Goal: Task Accomplishment & Management: Complete application form

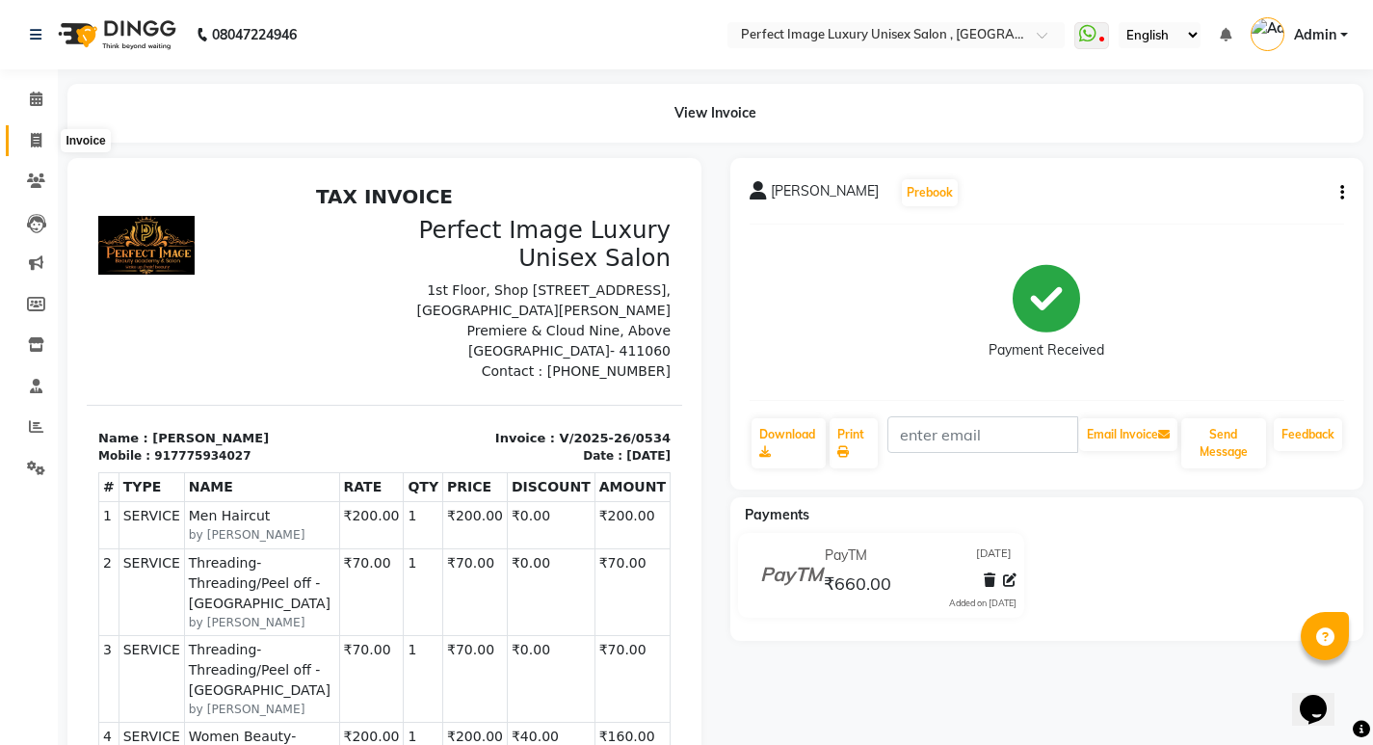
click at [40, 145] on icon at bounding box center [36, 140] width 11 height 14
select select "service"
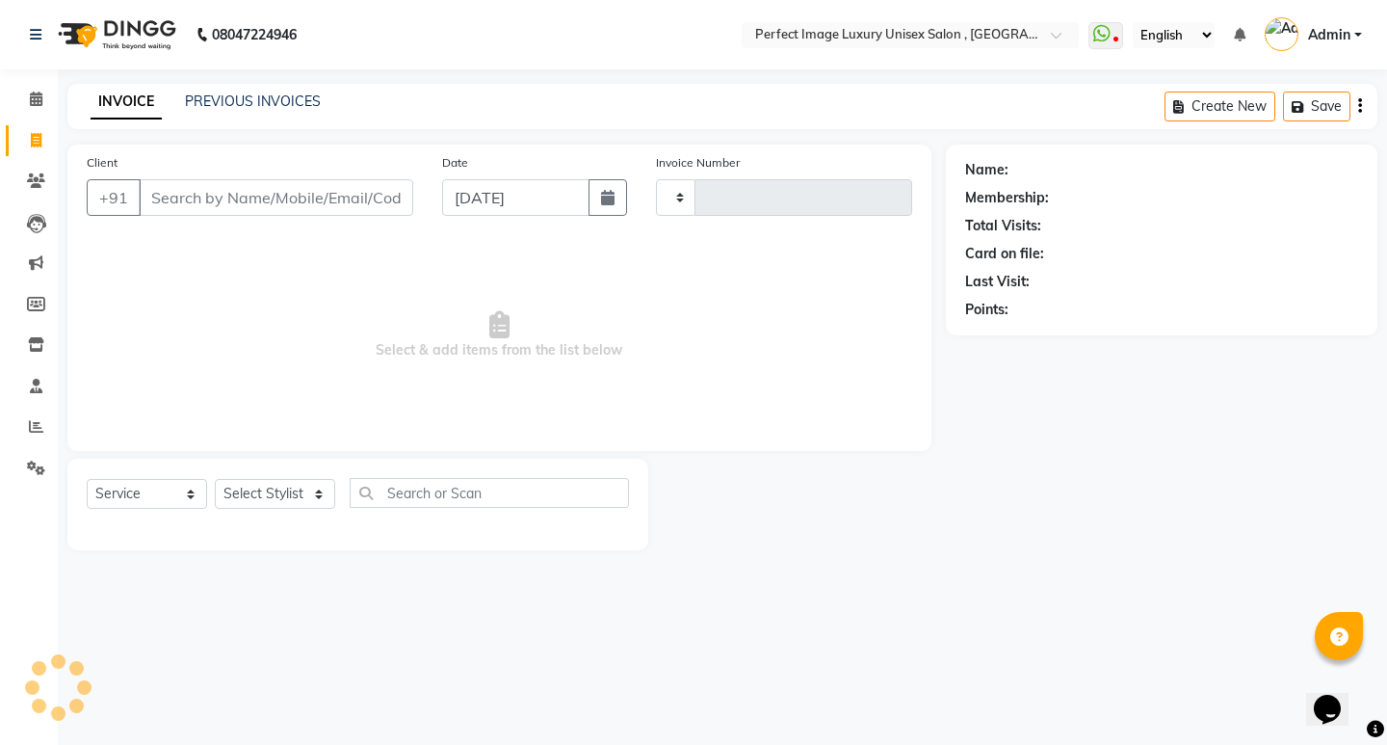
type input "0535"
select select "5078"
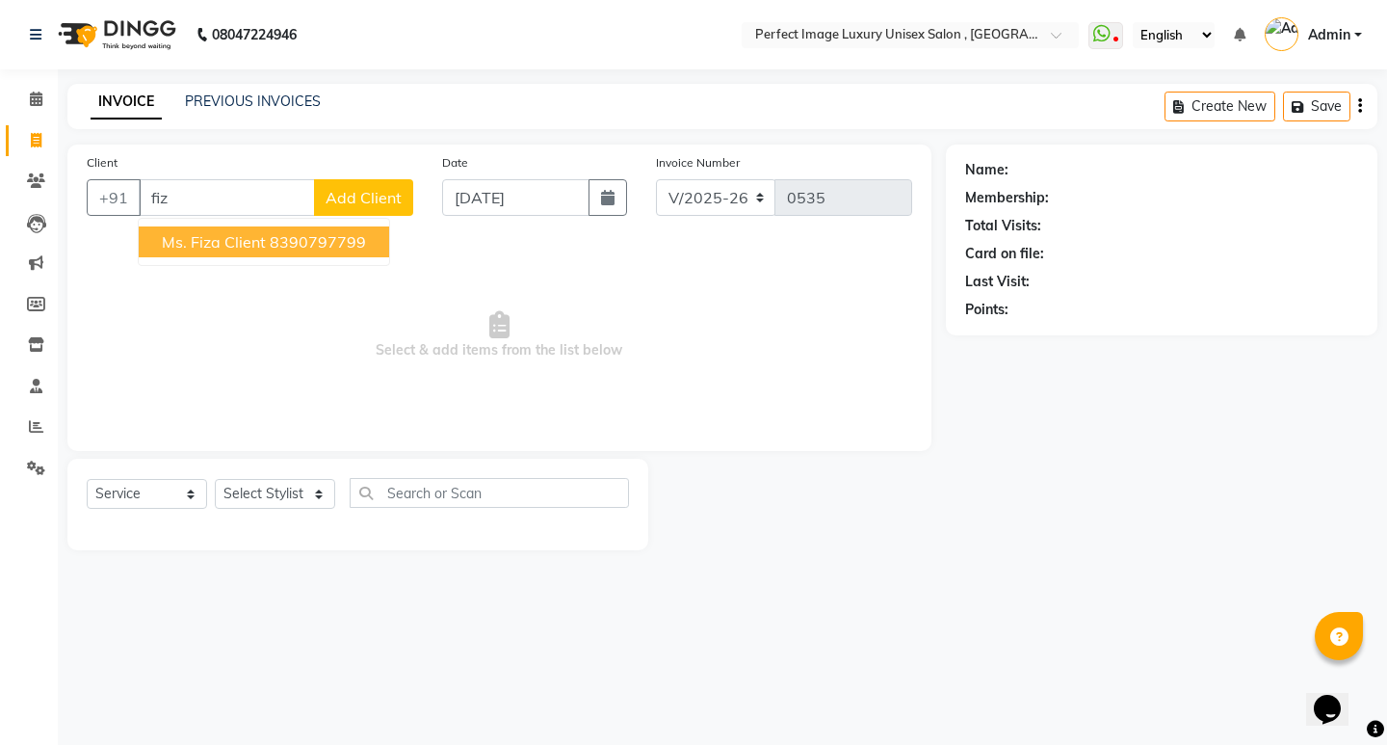
click at [303, 255] on button "Ms. Fiza Client 8390797799" at bounding box center [264, 241] width 250 height 31
type input "8390797799"
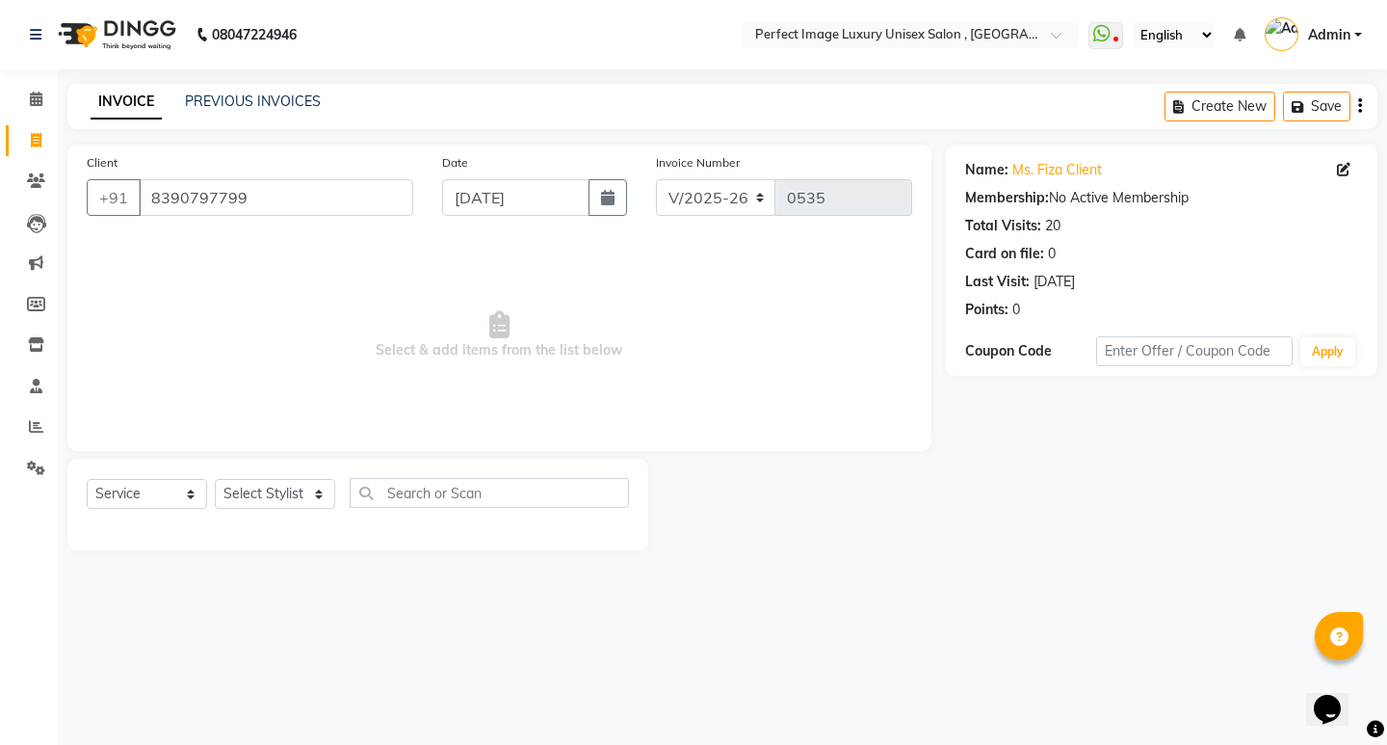
click at [264, 469] on div "Select Service Product Membership Package Voucher Prepaid Gift Card Select Styl…" at bounding box center [357, 505] width 581 height 92
click at [269, 491] on select "Select Stylist [PERSON_NAME] Manager [PERSON_NAME] [PERSON_NAME] Reshma [PERSON…" at bounding box center [275, 494] width 120 height 30
select select "32014"
click at [215, 479] on select "Select Stylist [PERSON_NAME] Manager [PERSON_NAME] [PERSON_NAME] Reshma [PERSON…" at bounding box center [275, 494] width 120 height 30
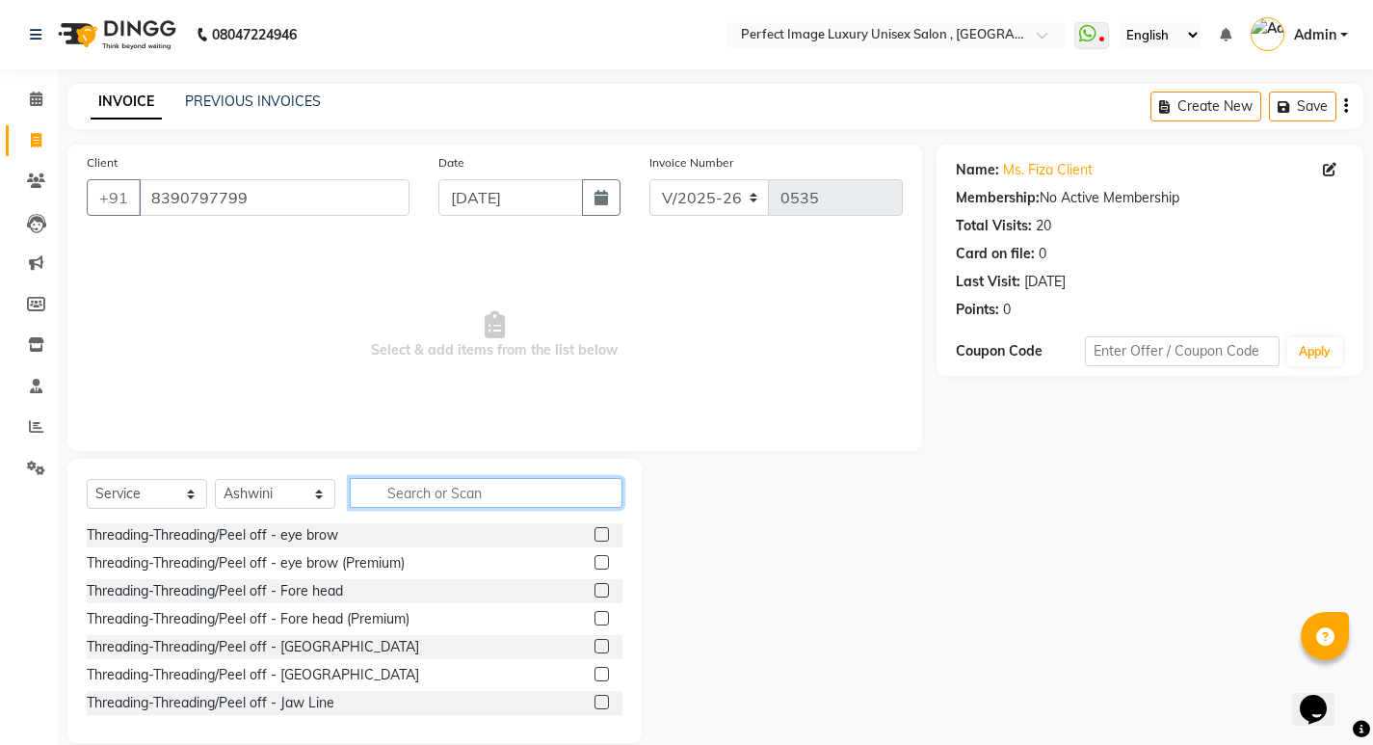
click at [447, 485] on input "text" at bounding box center [486, 493] width 273 height 30
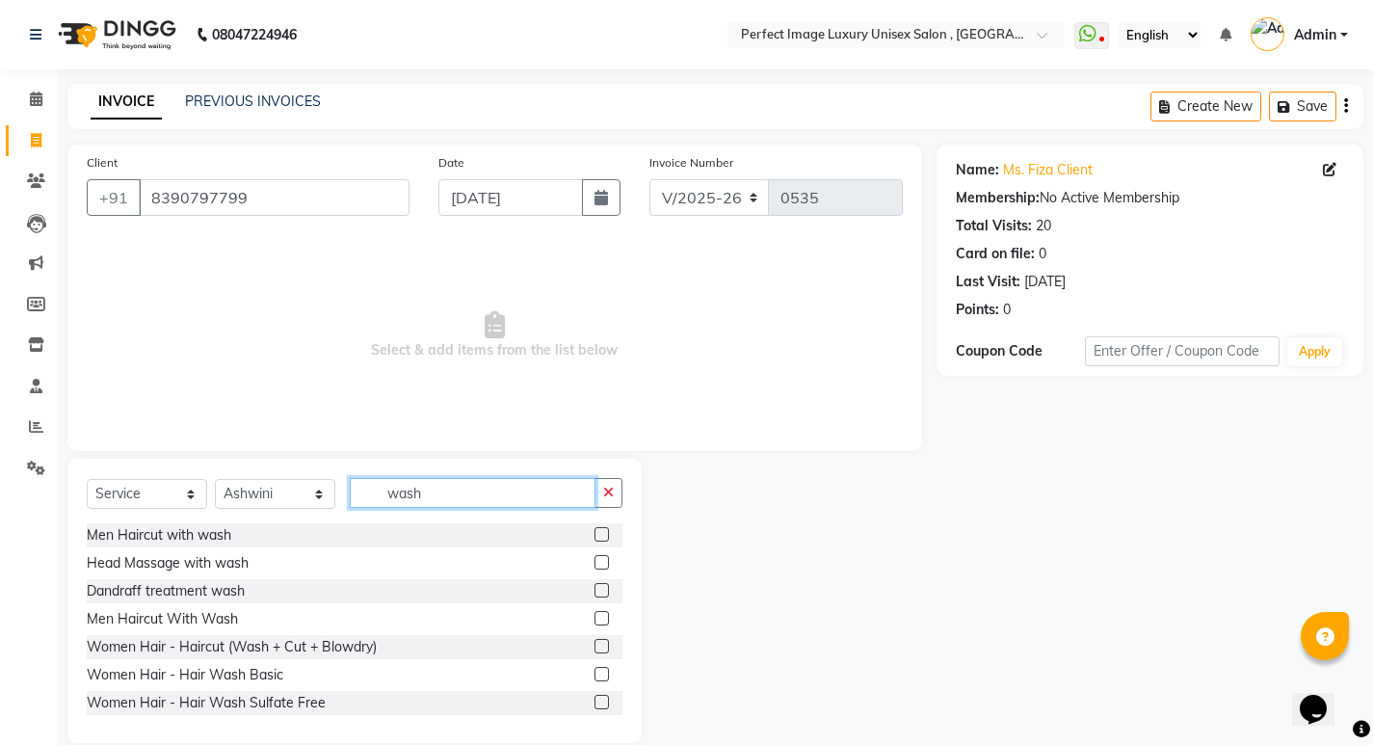
type input "wash"
click at [594, 707] on div at bounding box center [608, 703] width 28 height 24
click at [594, 703] on label at bounding box center [601, 702] width 14 height 14
click at [594, 703] on input "checkbox" at bounding box center [600, 702] width 13 height 13
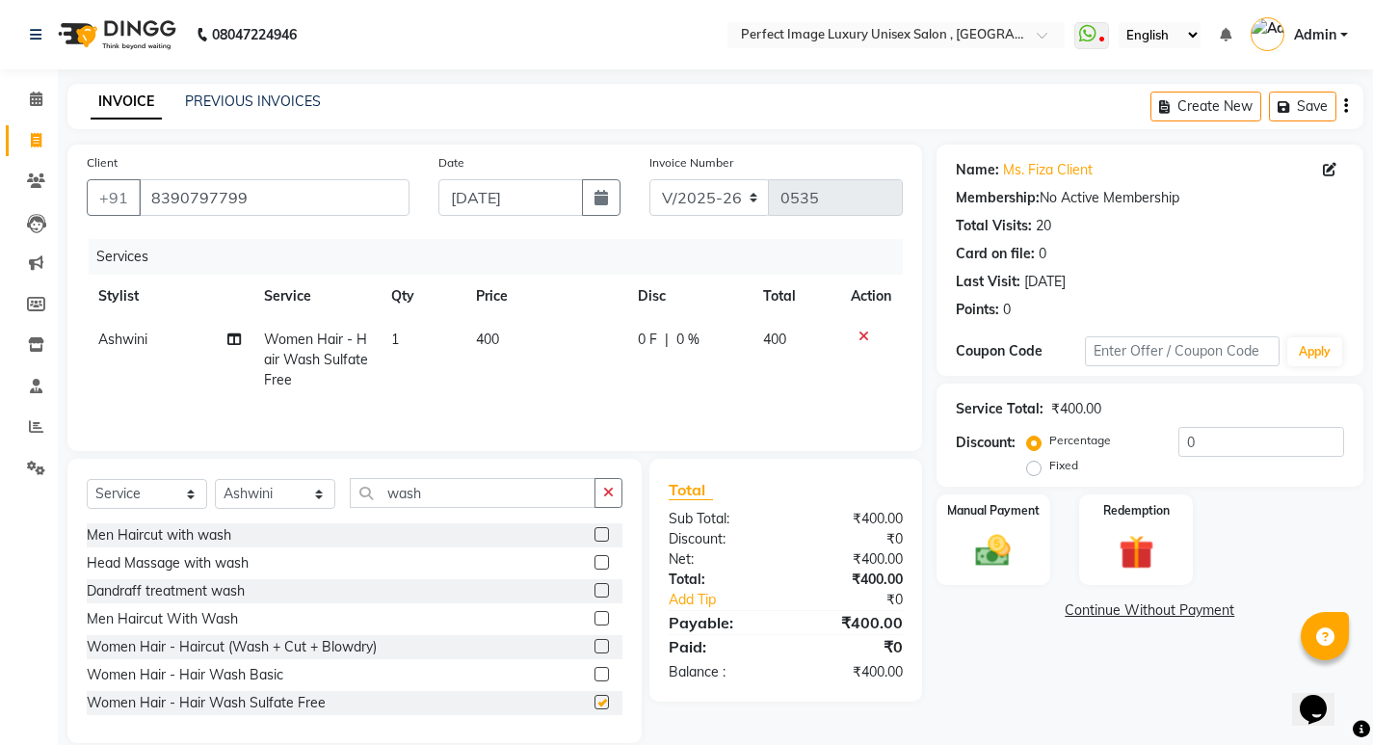
checkbox input "false"
click at [521, 494] on input "wash" at bounding box center [473, 493] width 246 height 30
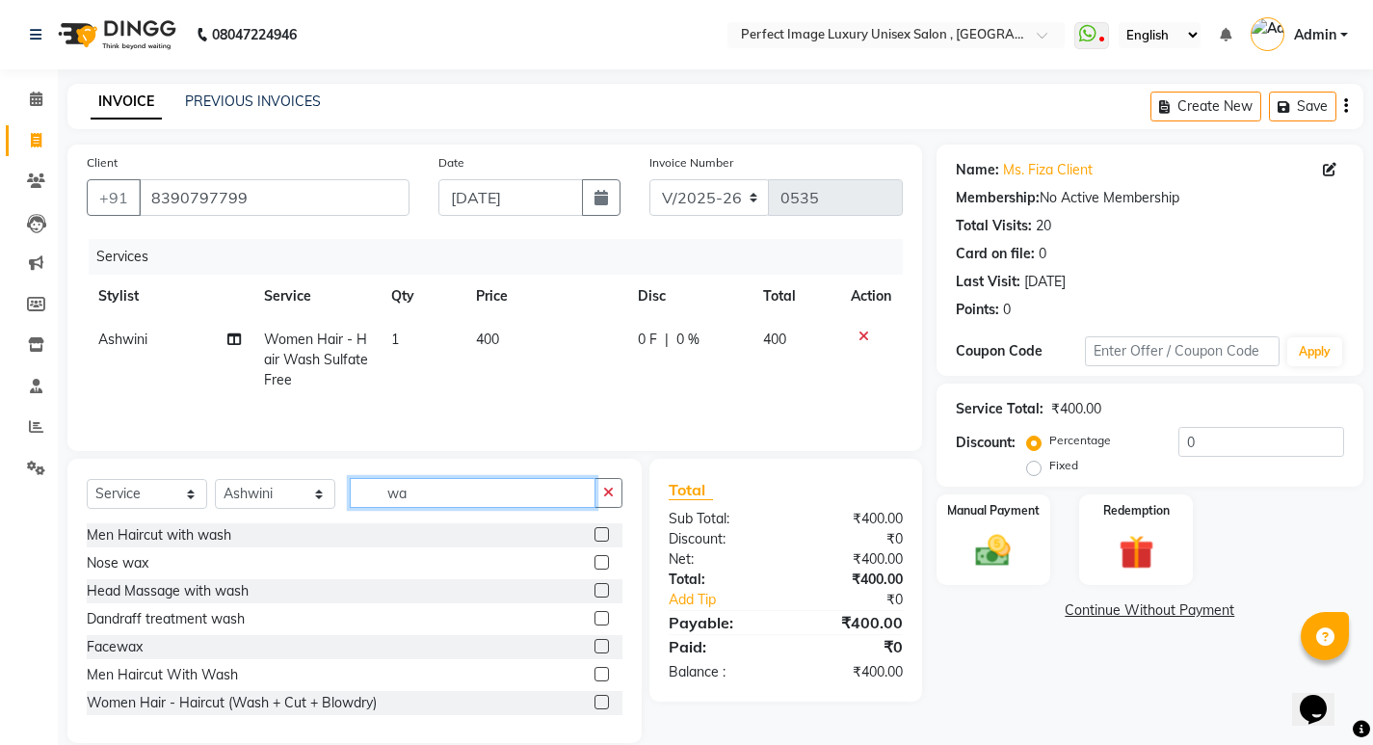
type input "w"
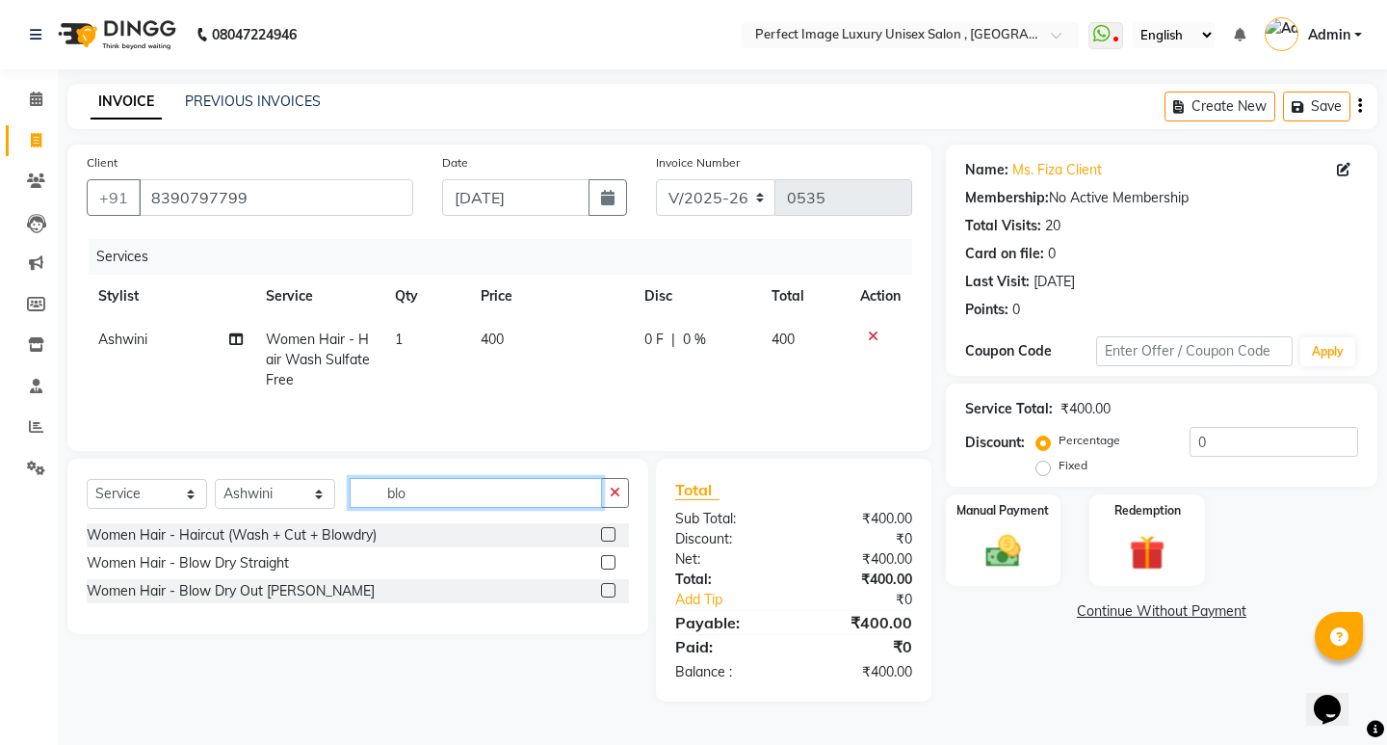
type input "blo"
click at [612, 563] on label at bounding box center [608, 562] width 14 height 14
click at [612, 563] on input "checkbox" at bounding box center [607, 563] width 13 height 13
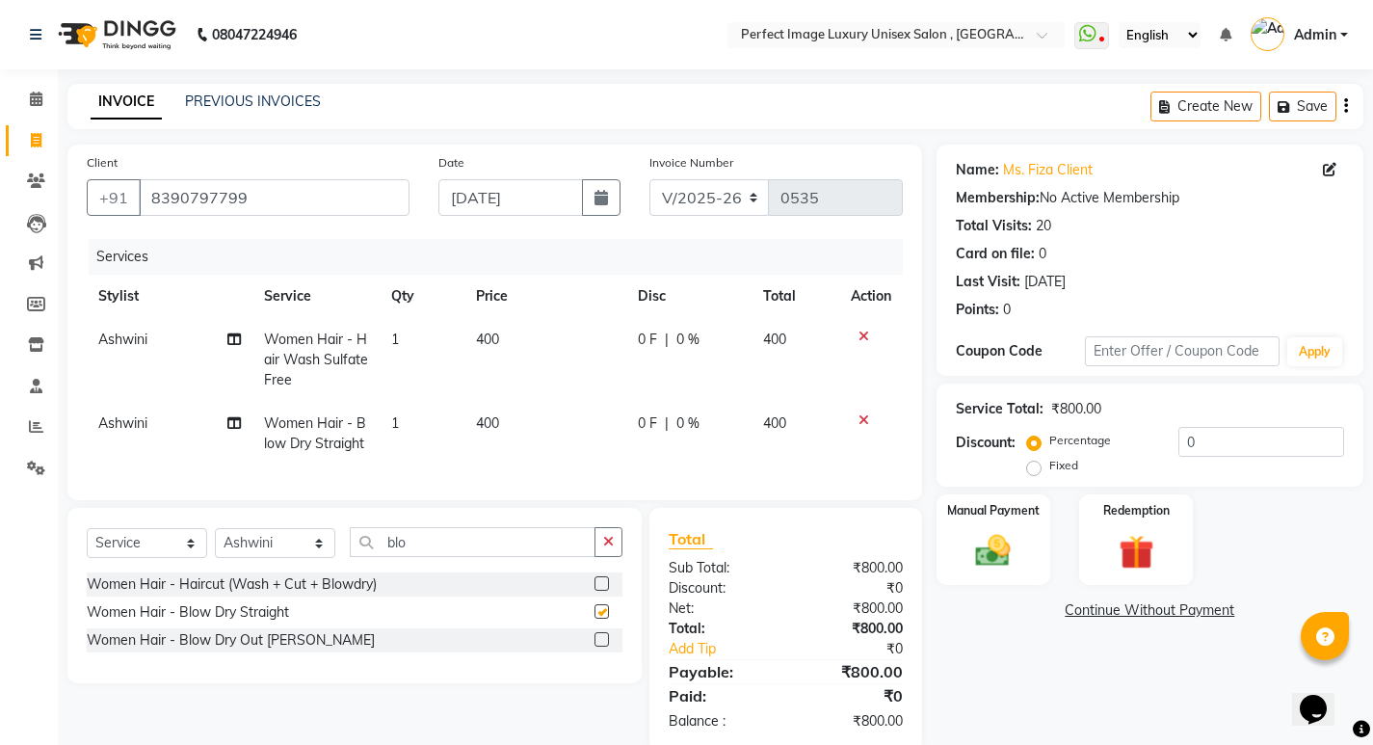
checkbox input "false"
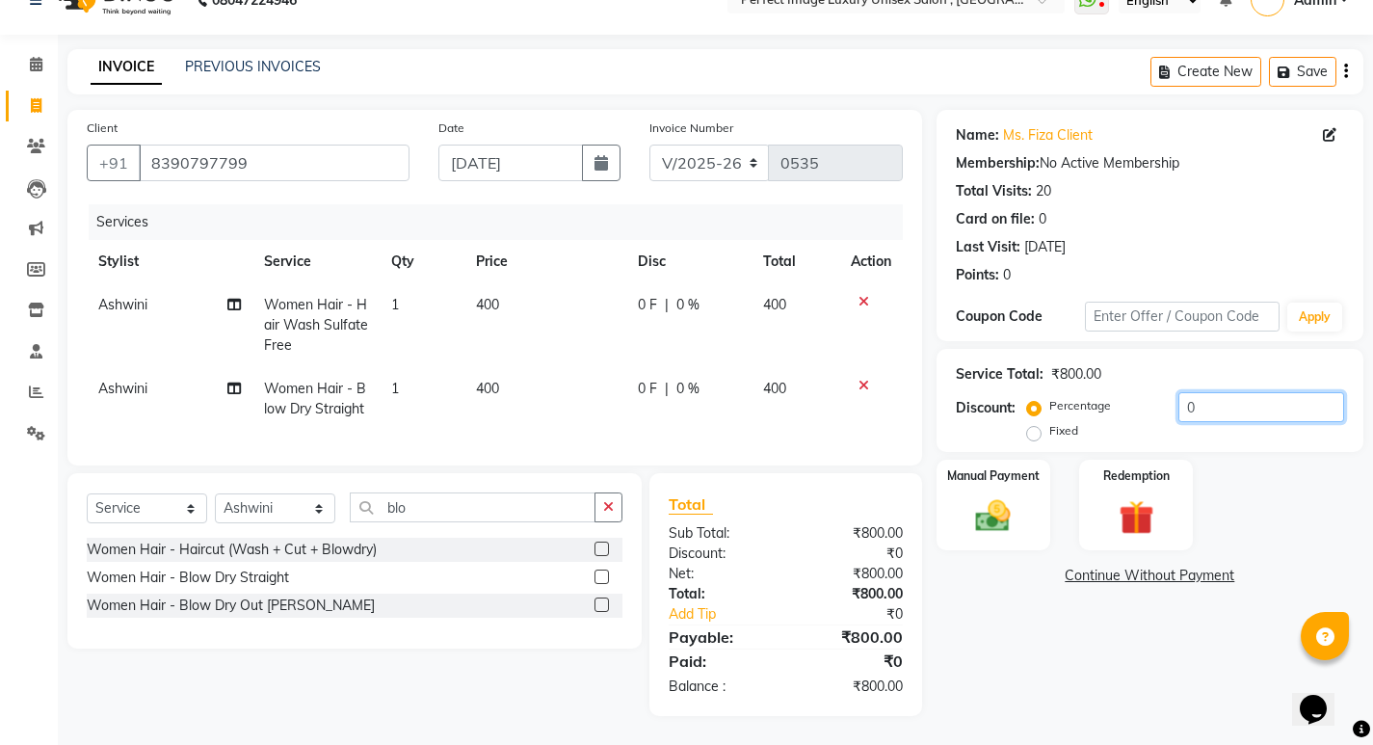
click at [1256, 395] on input "0" at bounding box center [1261, 407] width 166 height 30
type input "20"
click at [1014, 495] on img at bounding box center [992, 515] width 59 height 41
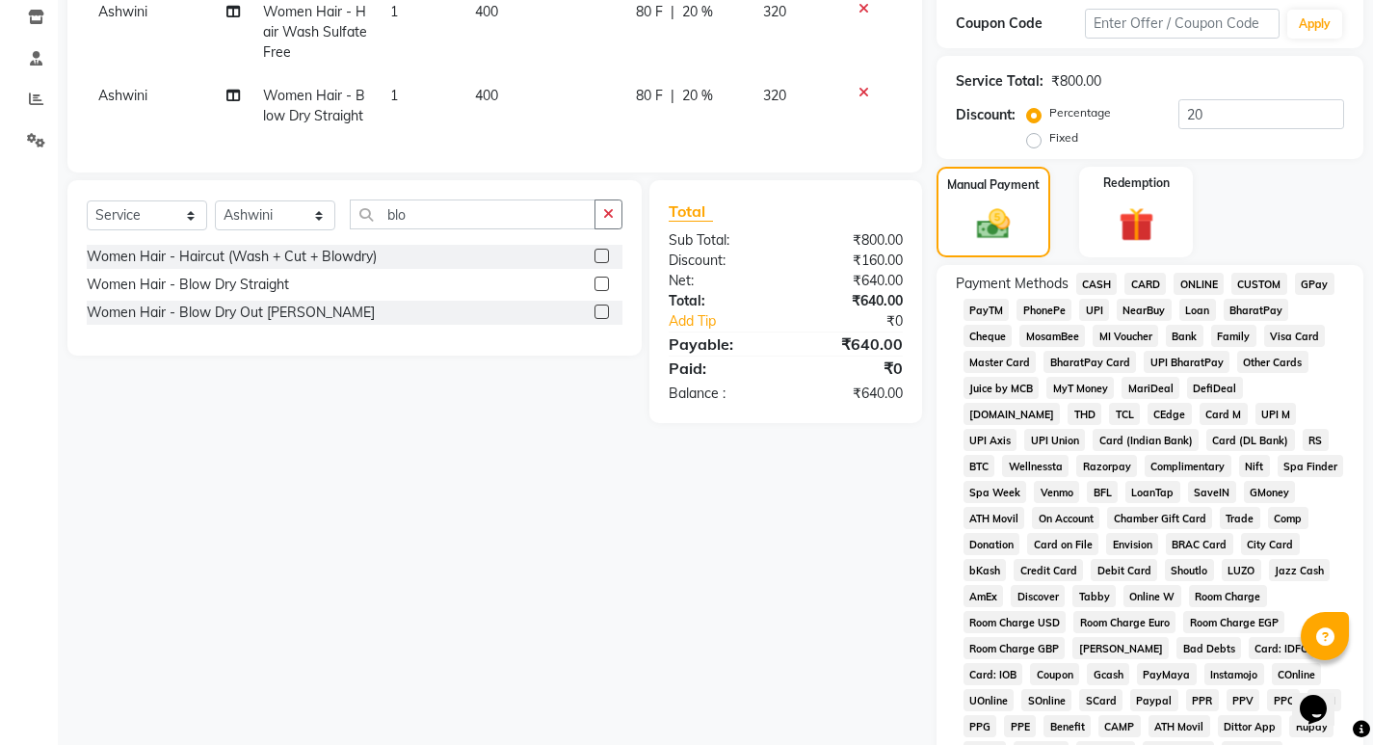
scroll to position [338, 0]
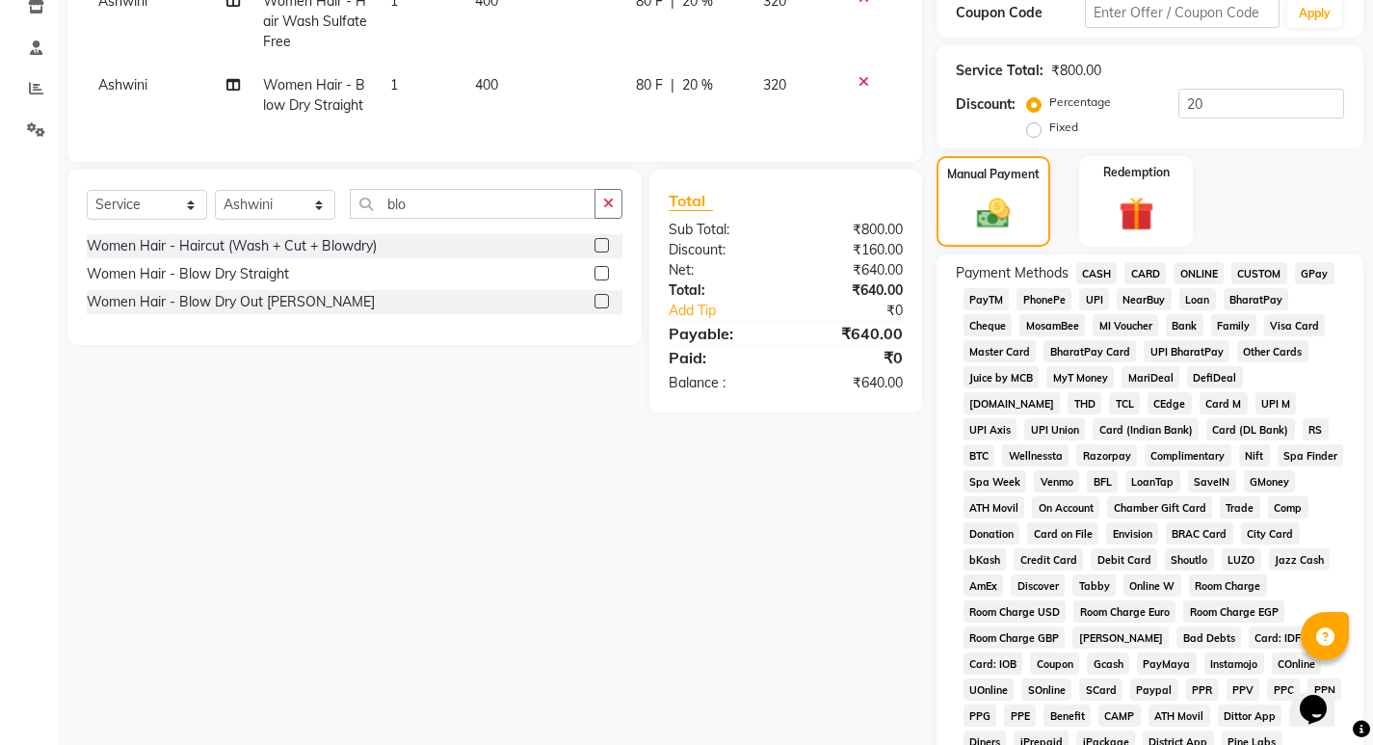
click at [1002, 300] on span "PayTM" at bounding box center [986, 299] width 46 height 22
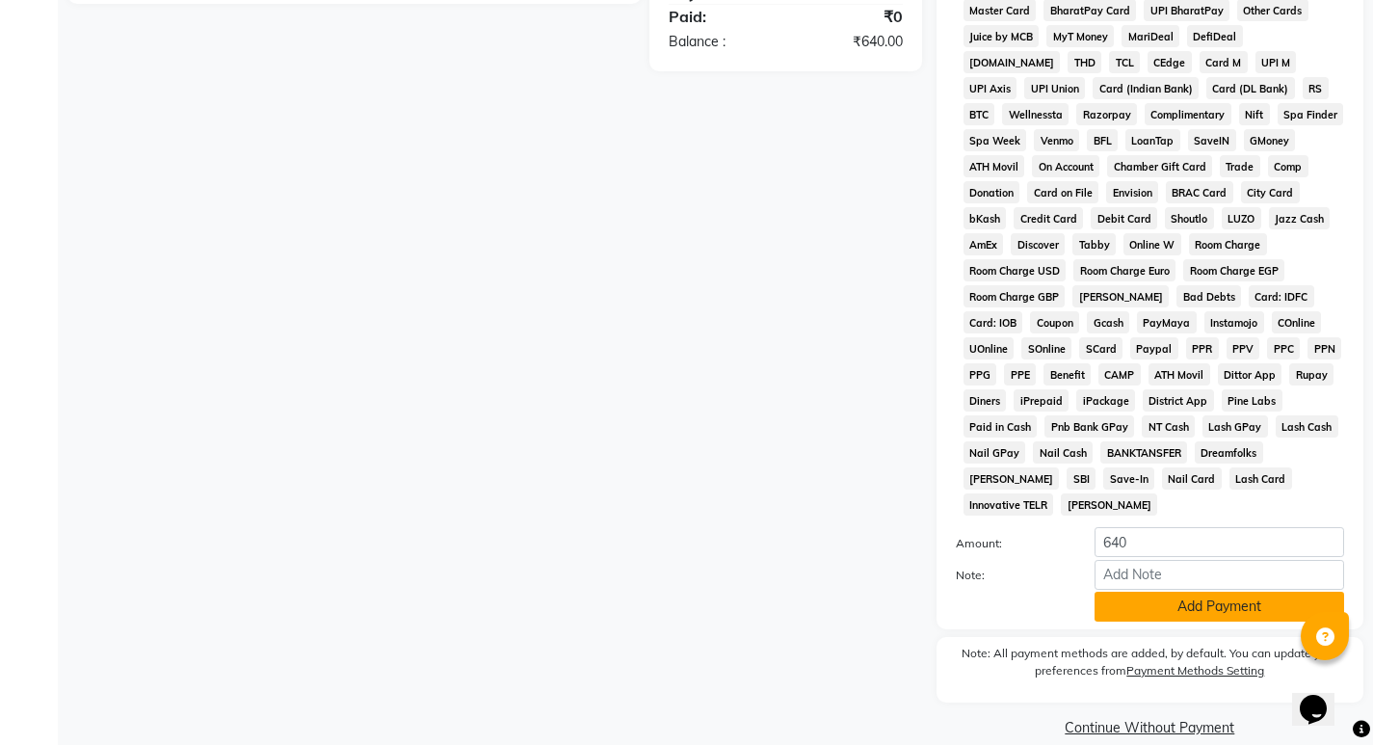
click at [1169, 591] on button "Add Payment" at bounding box center [1218, 606] width 249 height 30
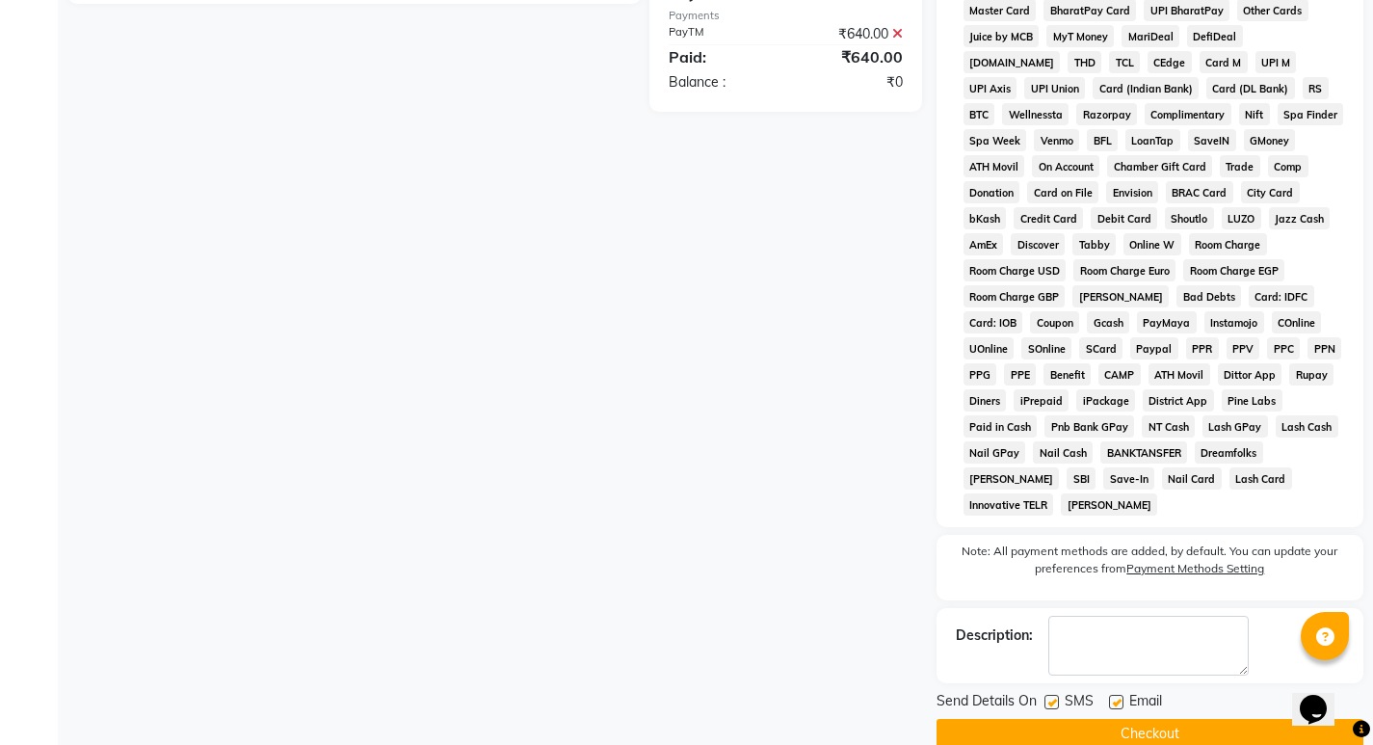
click at [1133, 719] on button "Checkout" at bounding box center [1149, 734] width 427 height 30
